Goal: Information Seeking & Learning: Learn about a topic

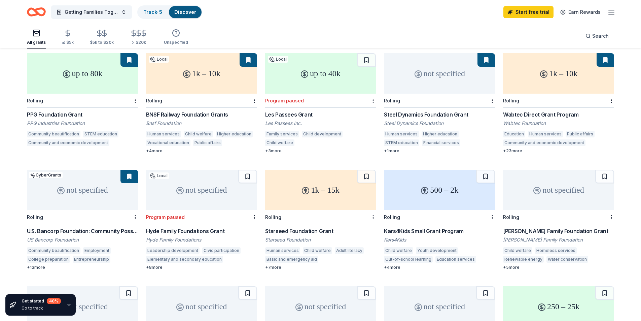
scroll to position [101, 0]
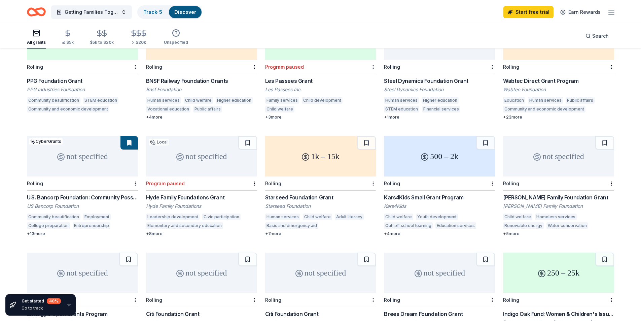
click at [299, 148] on div "1k – 15k" at bounding box center [320, 156] width 111 height 40
click at [431, 149] on div "500 – 2k" at bounding box center [439, 156] width 111 height 40
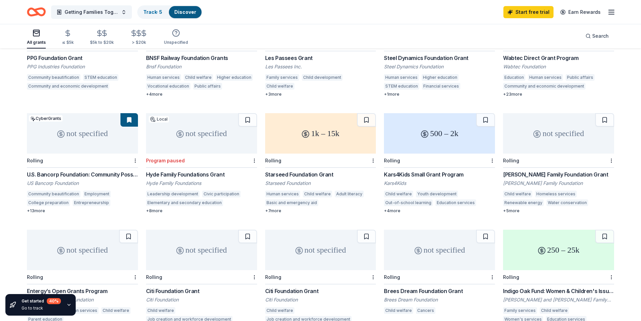
scroll to position [135, 0]
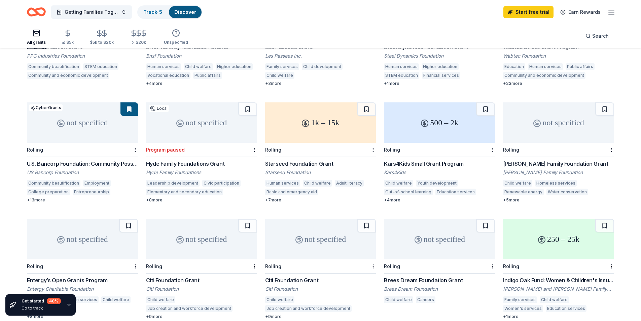
click at [407, 124] on div "500 – 2k" at bounding box center [439, 122] width 111 height 40
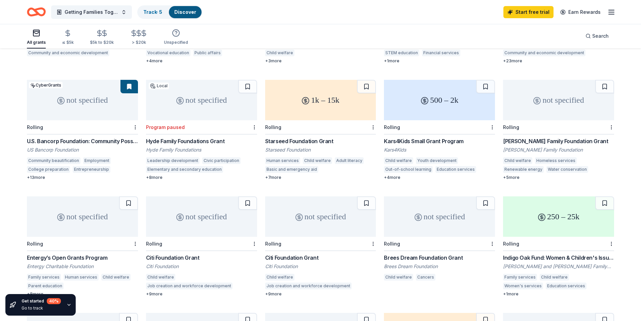
scroll to position [202, 0]
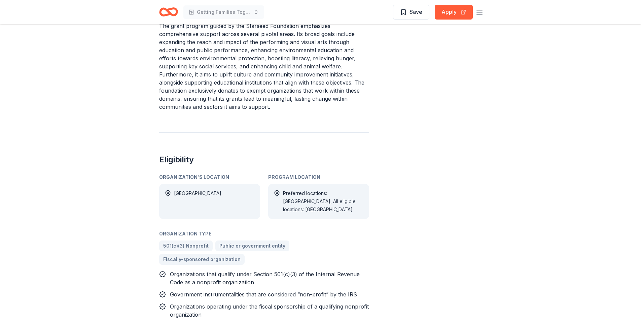
scroll to position [303, 0]
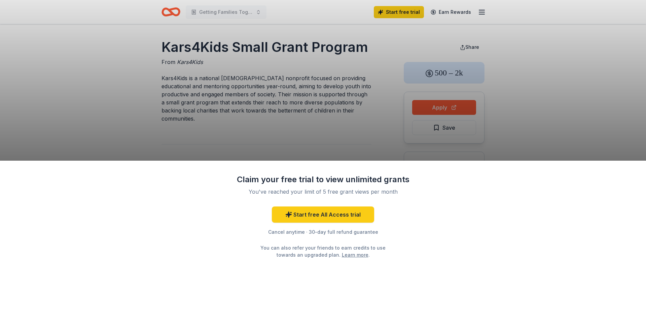
click at [111, 138] on div "Claim your free trial to view unlimited grants You've reached your limit of 5 f…" at bounding box center [323, 160] width 646 height 321
click at [466, 106] on div "Claim your free trial to view unlimited grants You've reached your limit of 5 f…" at bounding box center [323, 160] width 646 height 321
